Goal: Navigation & Orientation: Find specific page/section

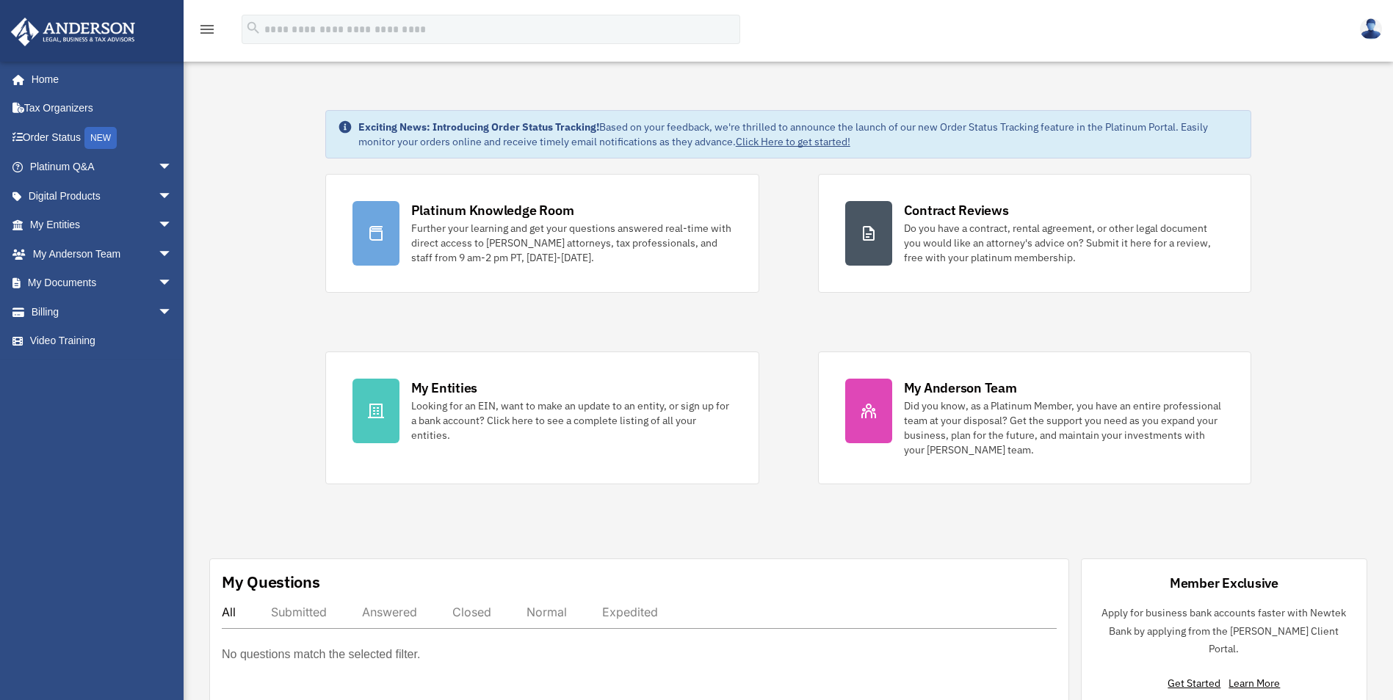
click at [1368, 32] on img at bounding box center [1371, 28] width 22 height 21
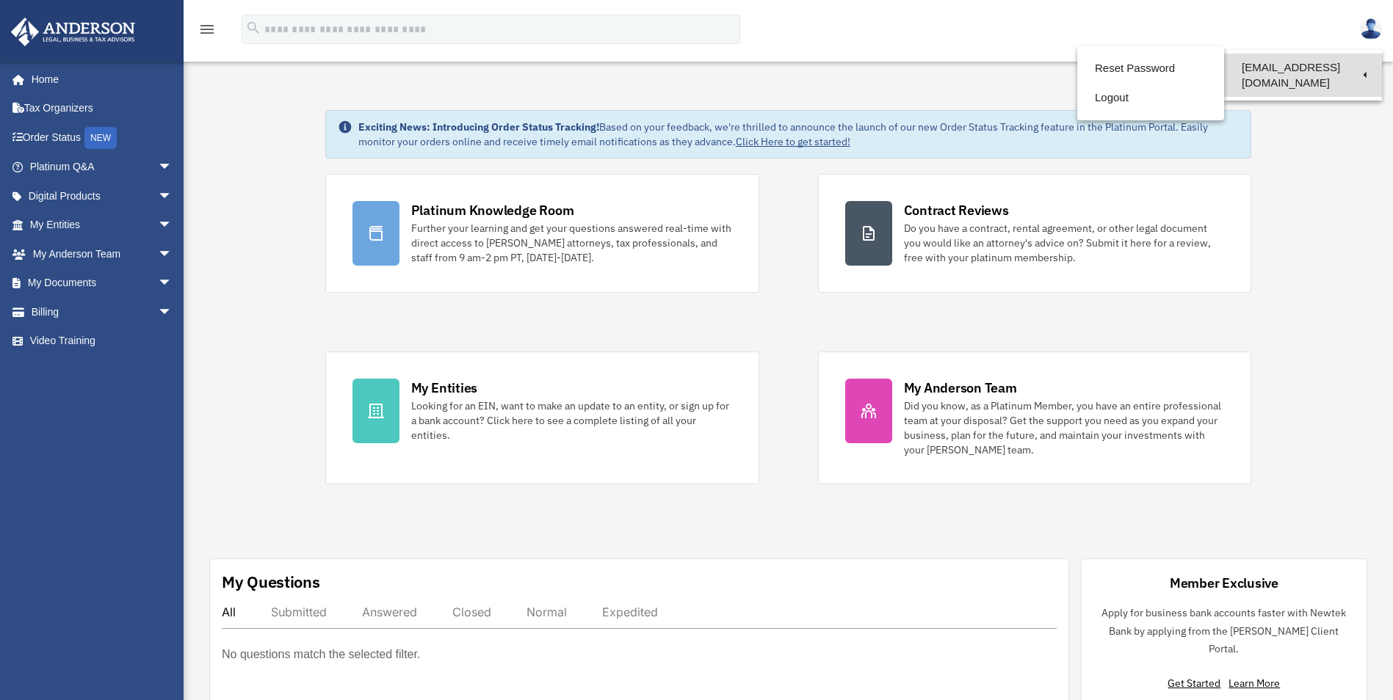
click at [1308, 68] on link "[EMAIL_ADDRESS][DOMAIN_NAME]" at bounding box center [1303, 75] width 158 height 43
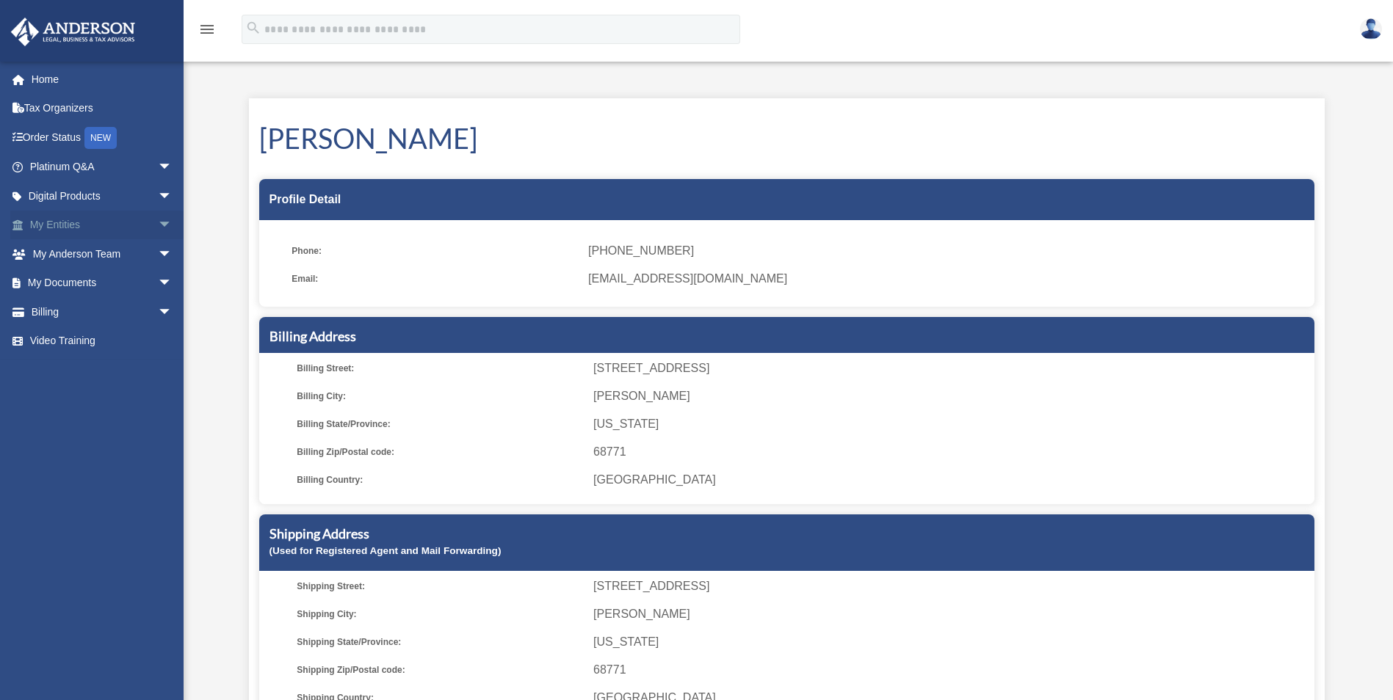
click at [158, 219] on span "arrow_drop_down" at bounding box center [172, 226] width 29 height 30
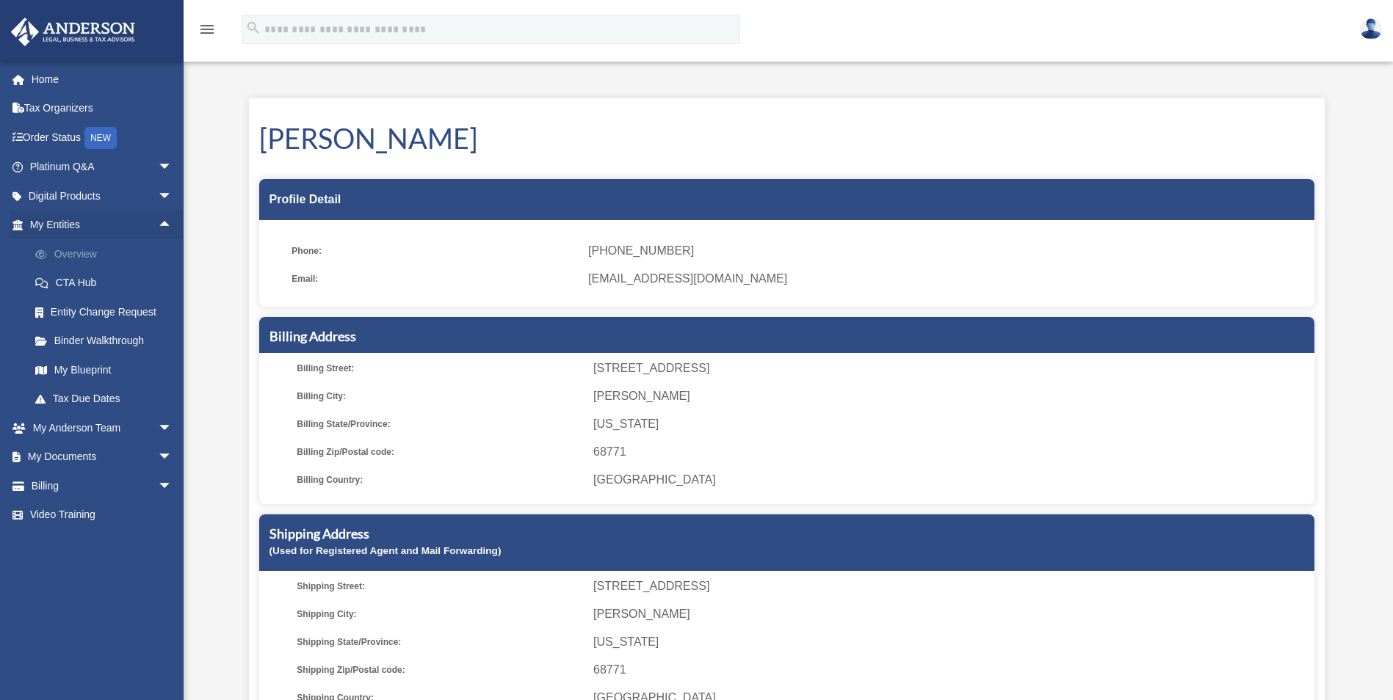
click at [89, 254] on link "Overview" at bounding box center [108, 253] width 174 height 29
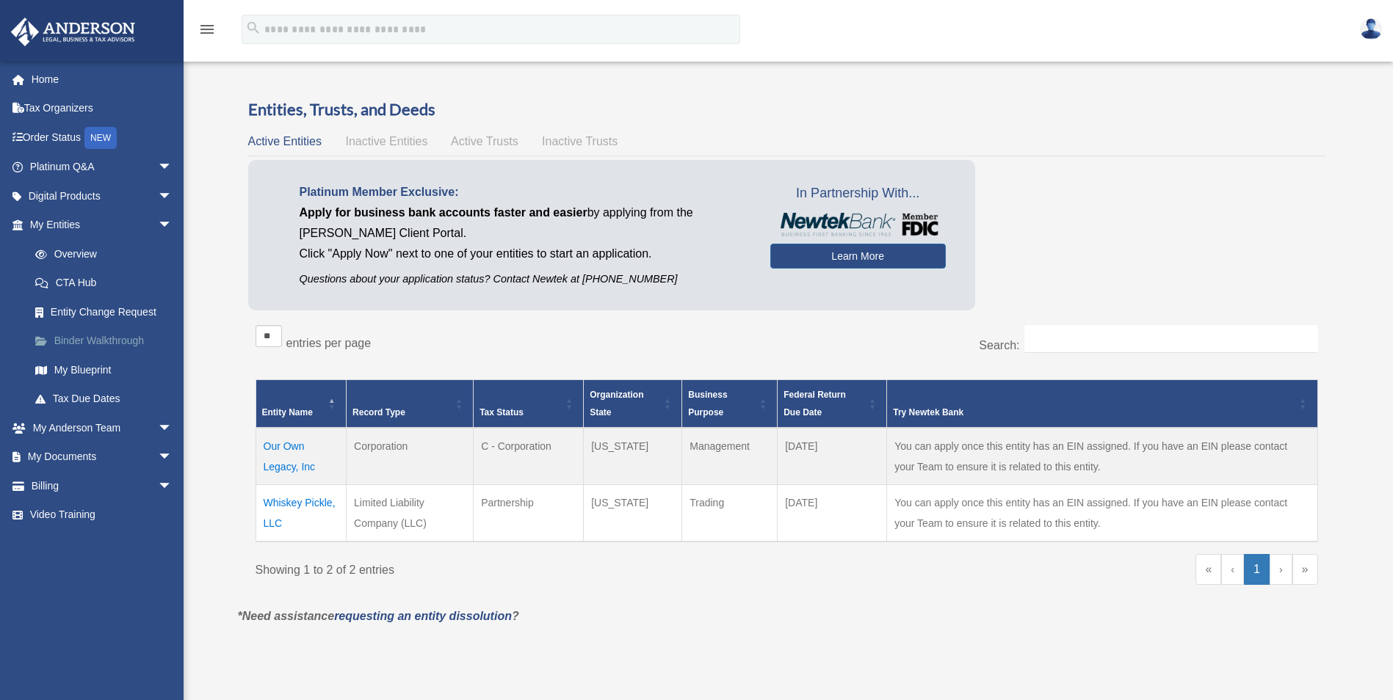
click at [94, 336] on link "Binder Walkthrough" at bounding box center [108, 341] width 174 height 29
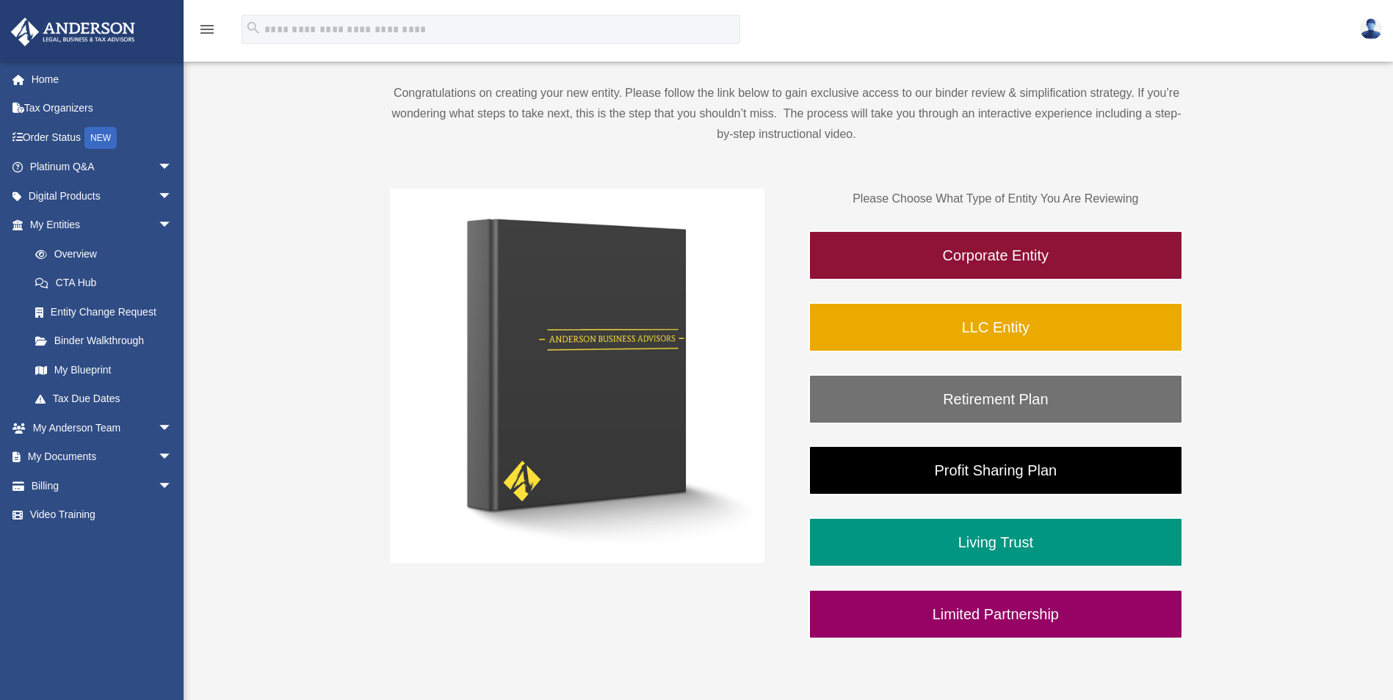
scroll to position [140, 0]
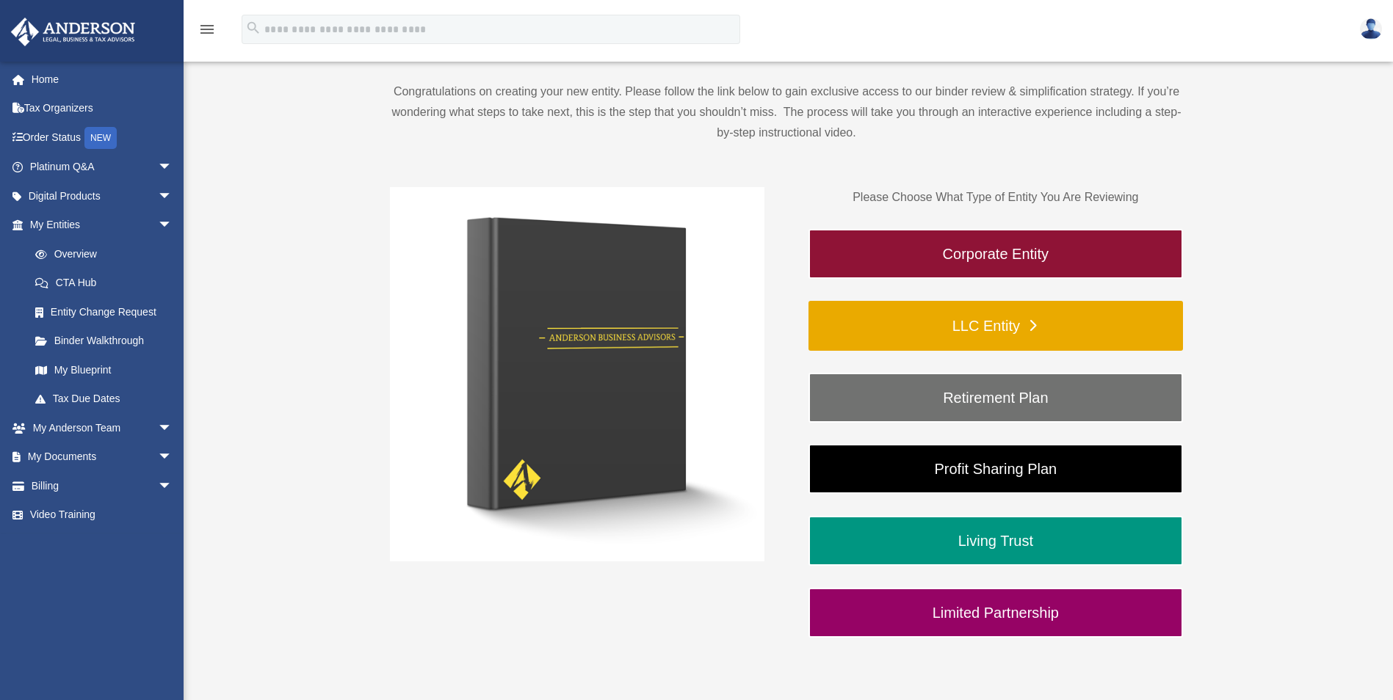
click at [992, 322] on link "LLC Entity" at bounding box center [995, 326] width 374 height 50
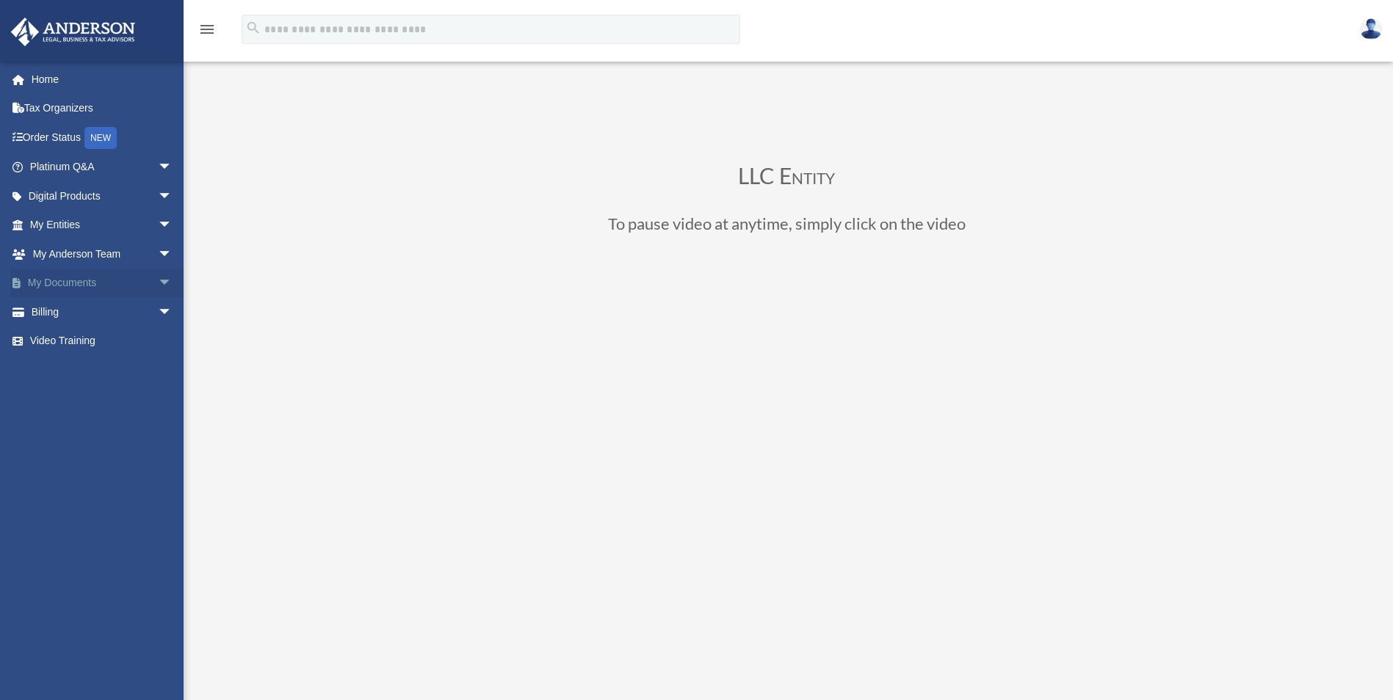
click at [72, 284] on link "My Documents arrow_drop_down" at bounding box center [102, 283] width 184 height 29
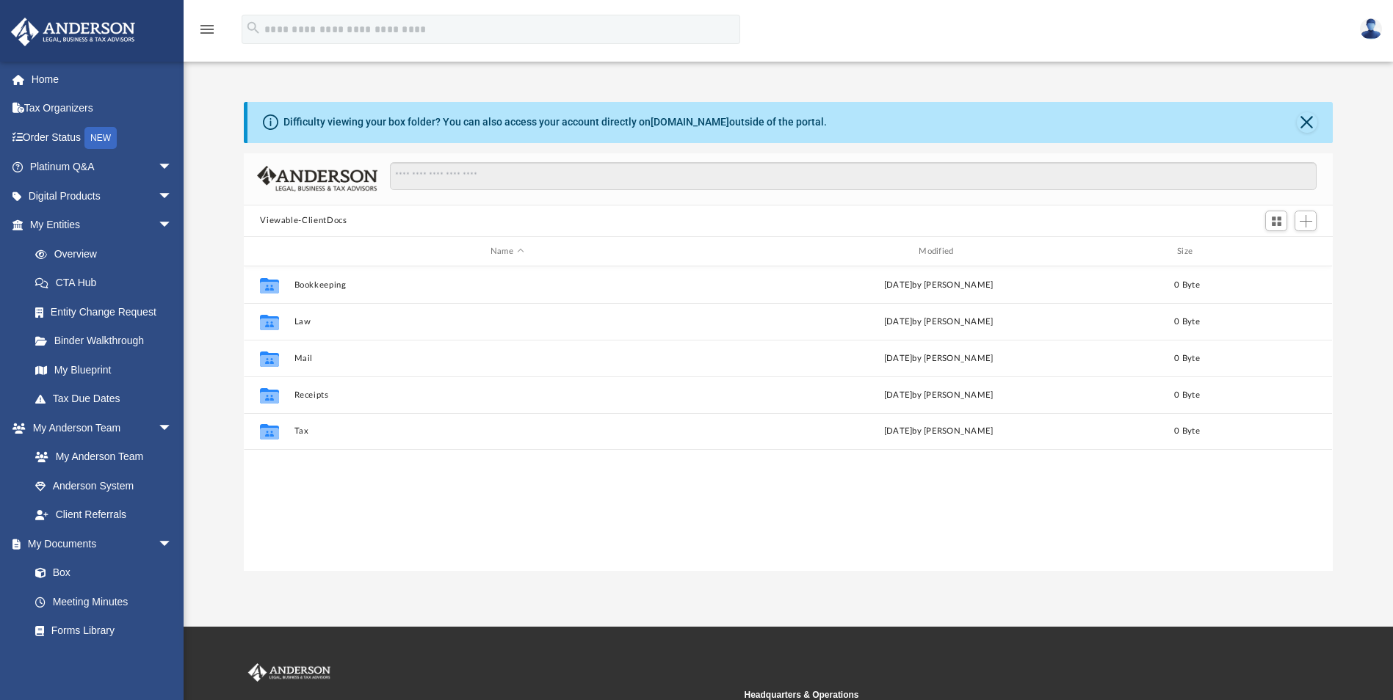
scroll to position [323, 1078]
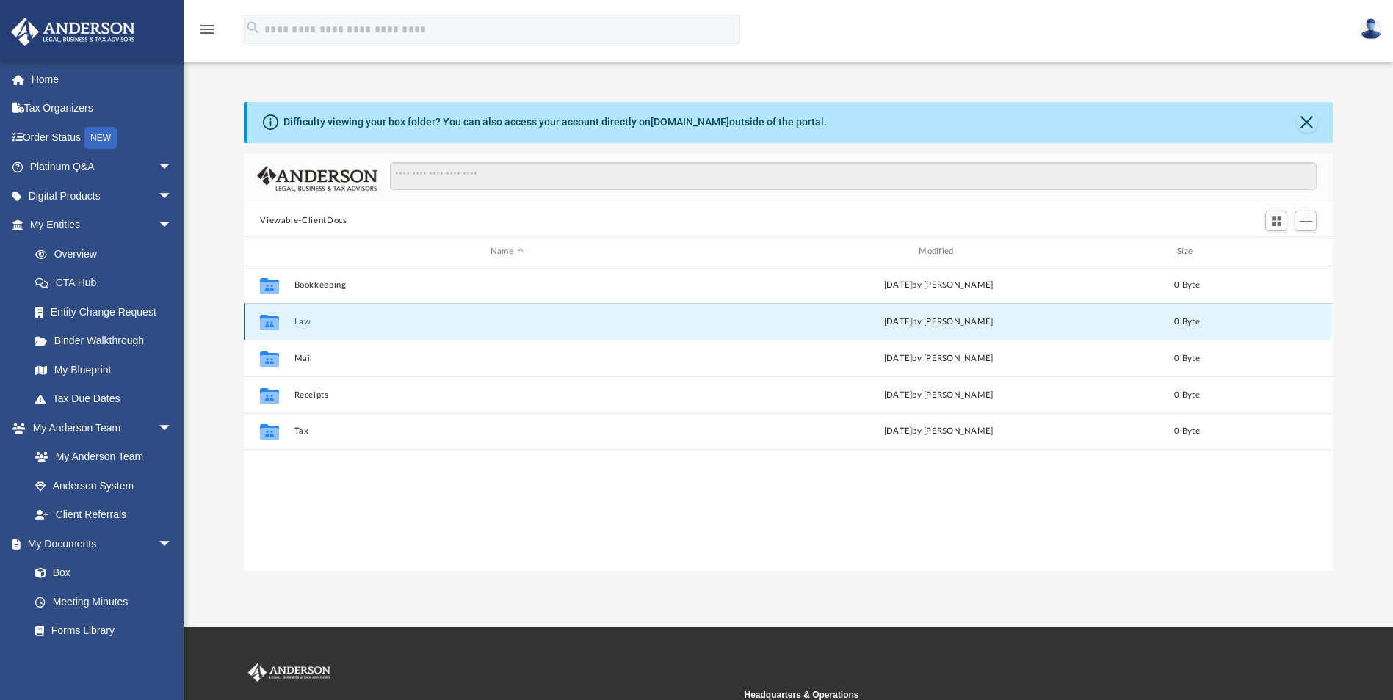
click at [301, 322] on button "Law" at bounding box center [506, 322] width 425 height 10
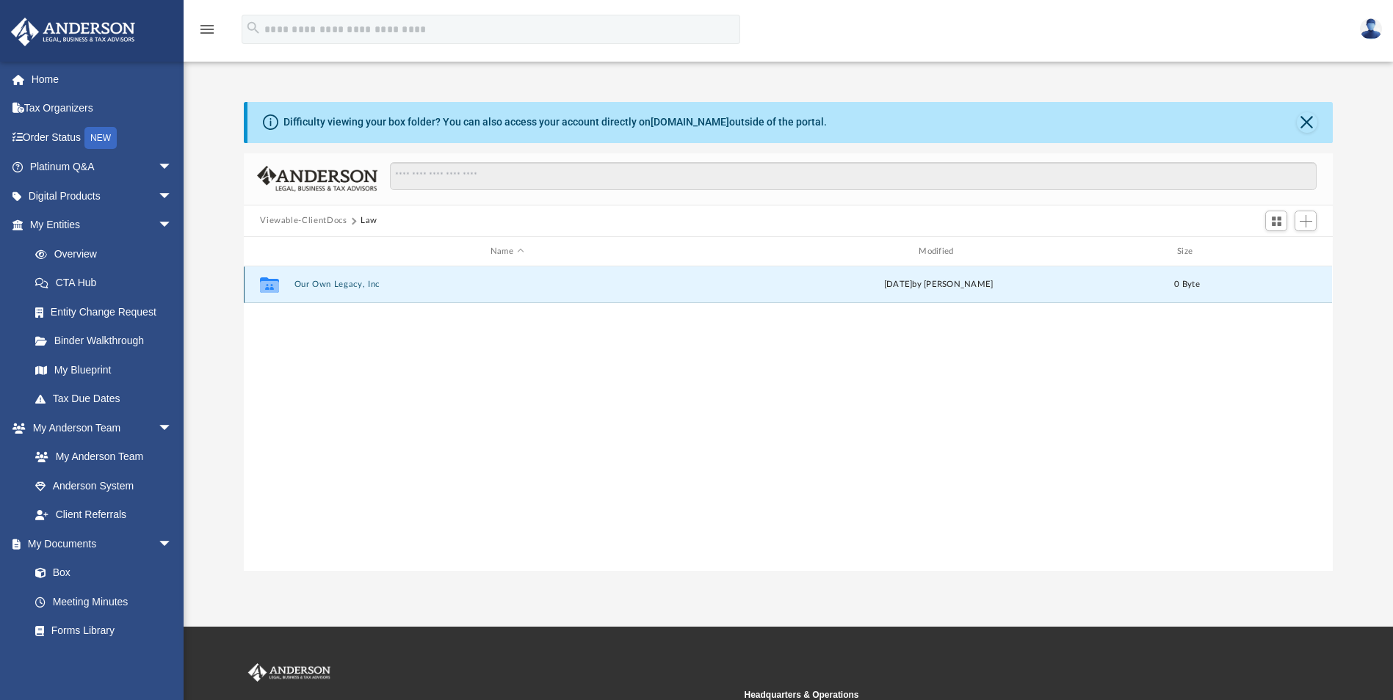
click at [332, 286] on button "Our Own Legacy, Inc" at bounding box center [506, 285] width 425 height 10
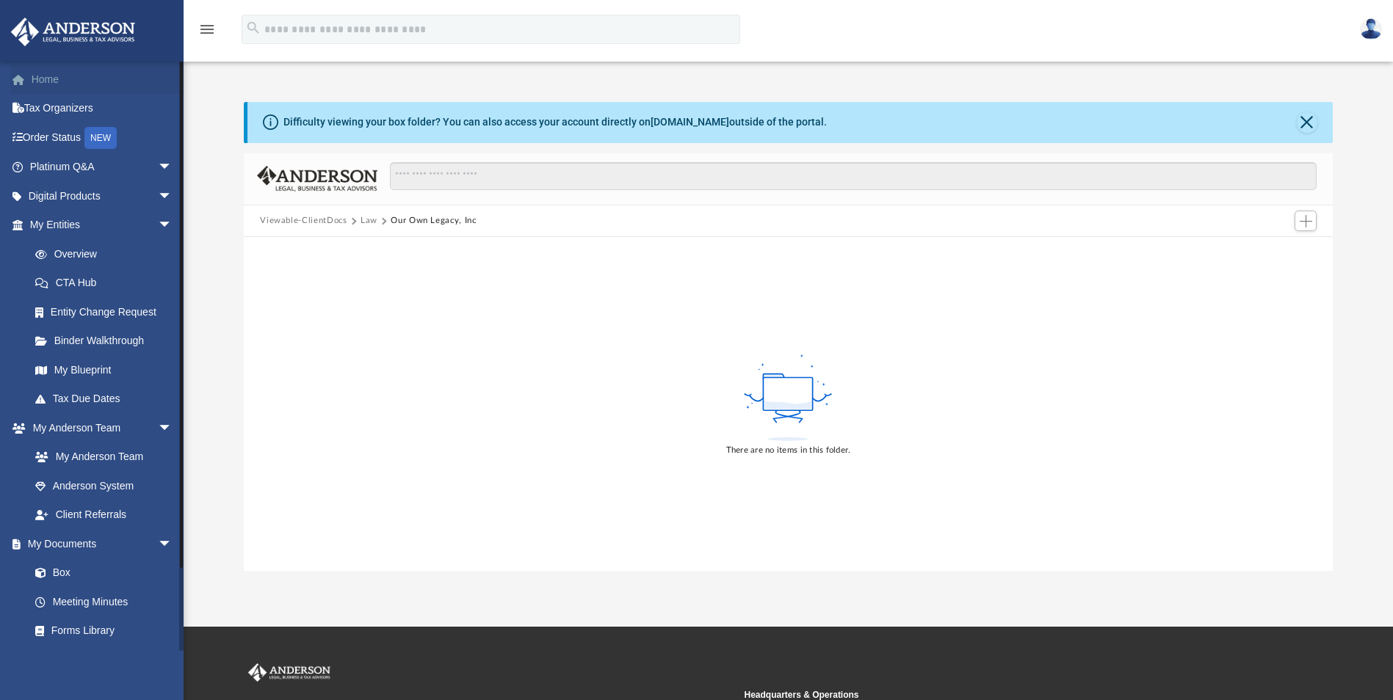
click at [53, 76] on link "Home" at bounding box center [102, 79] width 184 height 29
